Goal: Information Seeking & Learning: Learn about a topic

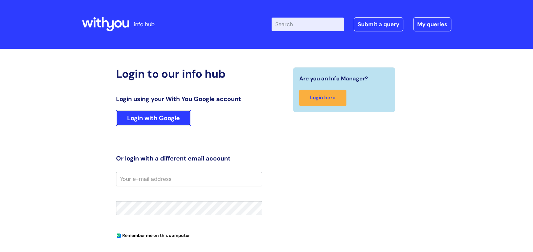
click at [178, 120] on link "Login with Google" at bounding box center [153, 118] width 75 height 16
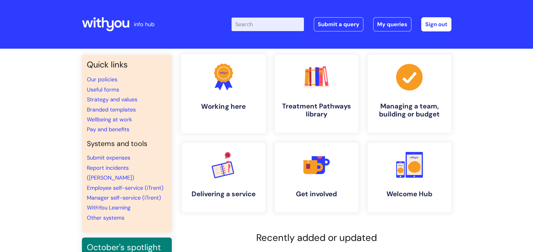
click at [237, 103] on h4 "Working here" at bounding box center [223, 106] width 75 height 8
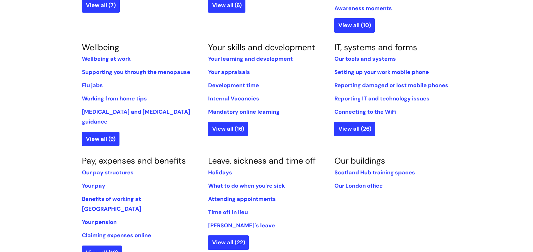
scroll to position [247, 0]
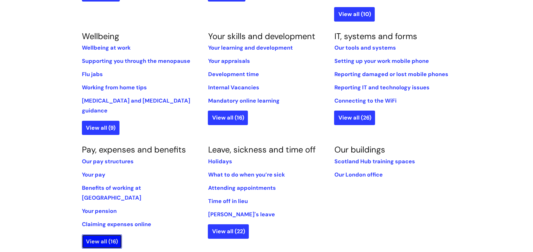
click at [105, 234] on link "View all (16)" at bounding box center [102, 241] width 40 height 14
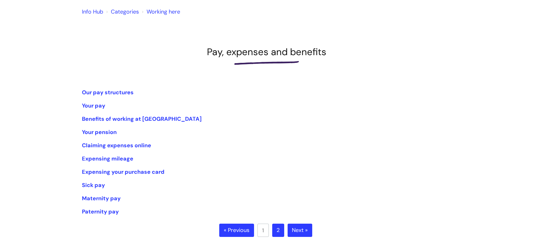
scroll to position [47, 0]
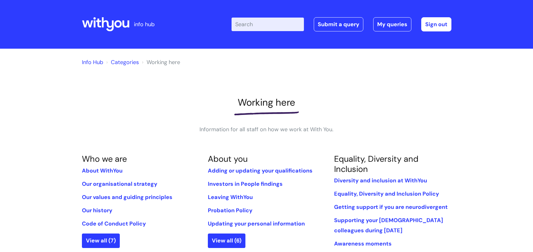
scroll to position [247, 0]
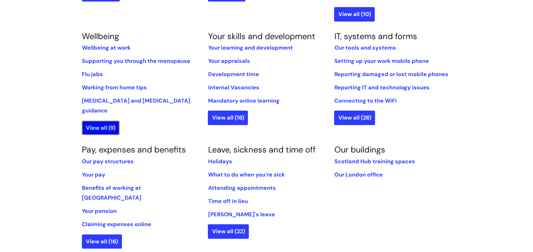
click at [107, 122] on link "View all (9)" at bounding box center [101, 128] width 38 height 14
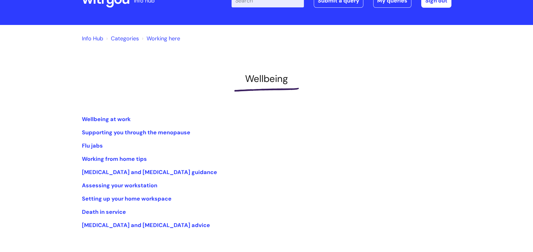
scroll to position [31, 0]
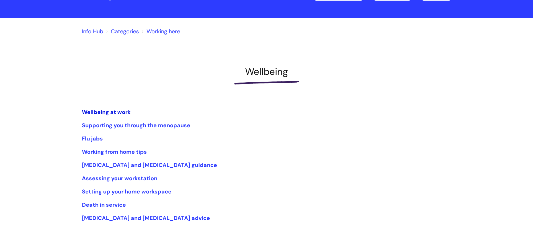
click at [110, 113] on link "Wellbeing at work" at bounding box center [106, 111] width 49 height 7
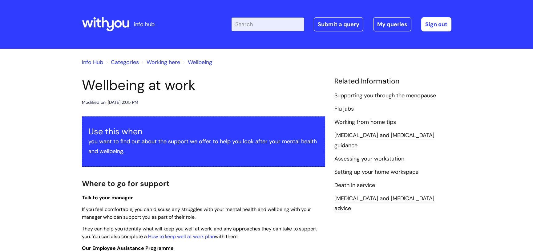
click at [257, 23] on input "Enter your search term here..." at bounding box center [268, 25] width 72 height 14
type input "eye tests"
click button "Search" at bounding box center [0, 0] width 0 height 0
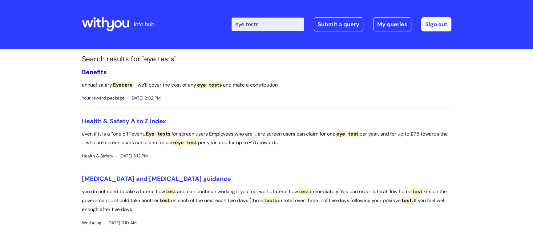
click at [100, 71] on link "Benefits" at bounding box center [94, 72] width 25 height 8
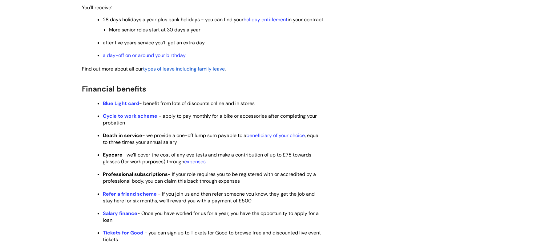
scroll to position [277, 0]
click at [112, 158] on strong "Eyecare" at bounding box center [113, 155] width 20 height 6
click at [199, 165] on link "expenses" at bounding box center [195, 161] width 22 height 6
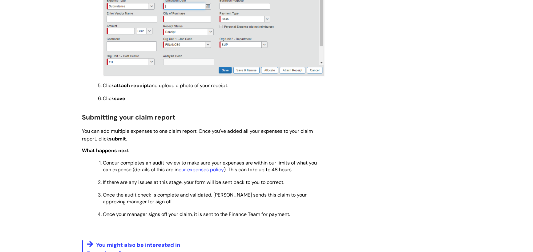
scroll to position [678, 0]
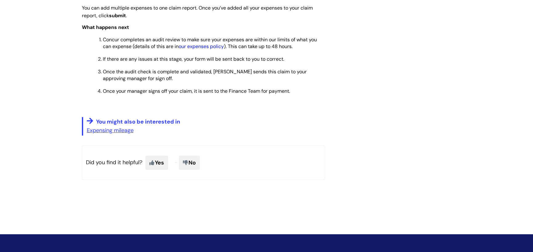
click at [202, 47] on link "our expenses policy" at bounding box center [201, 46] width 45 height 6
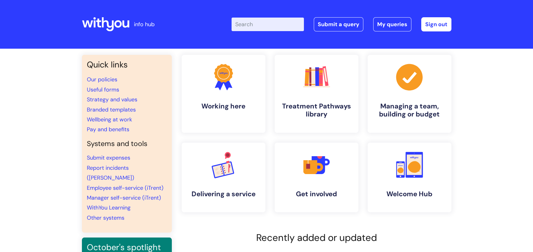
click at [255, 26] on input "Enter your search term here..." at bounding box center [268, 25] width 72 height 14
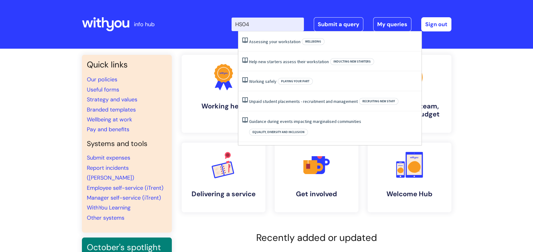
type input "HS04"
click button "Search" at bounding box center [0, 0] width 0 height 0
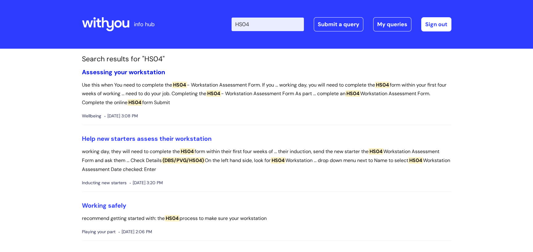
click at [130, 72] on link "Assessing your workstation" at bounding box center [123, 72] width 83 height 8
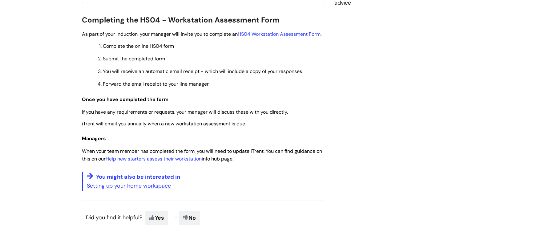
scroll to position [238, 0]
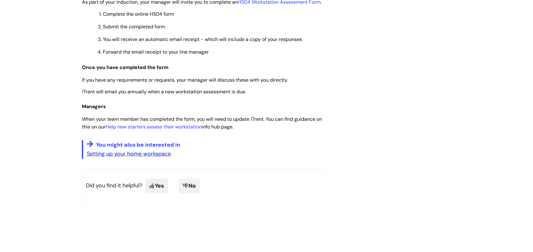
click at [144, 157] on link "Setting up your home workspace" at bounding box center [129, 153] width 84 height 7
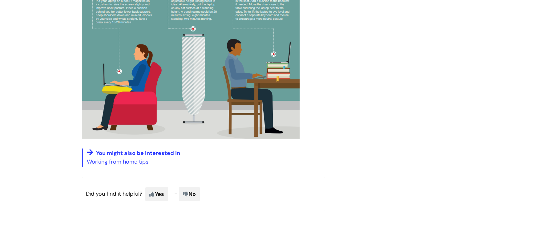
scroll to position [555, 0]
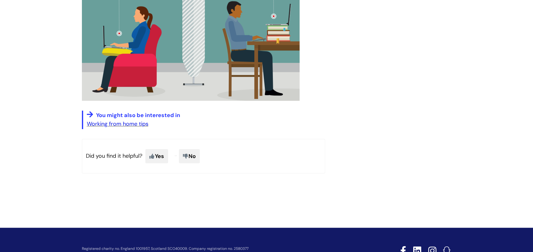
click at [120, 124] on link "Working from home tips" at bounding box center [118, 123] width 62 height 7
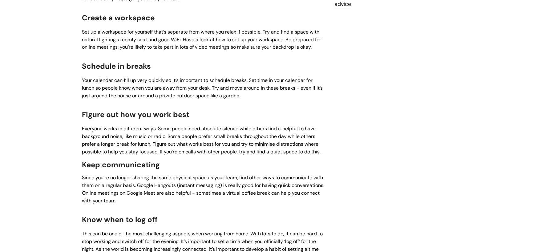
scroll to position [154, 0]
